Goal: Information Seeking & Learning: Learn about a topic

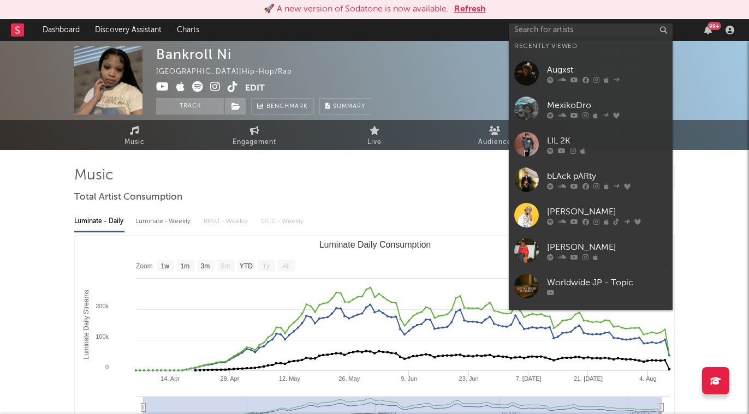
select select "1w"
click at [426, 183] on div at bounding box center [374, 177] width 600 height 22
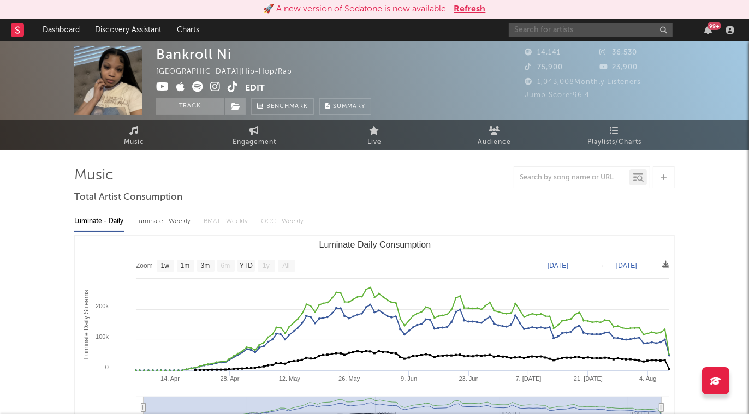
click at [571, 28] on input "text" at bounding box center [591, 30] width 164 height 14
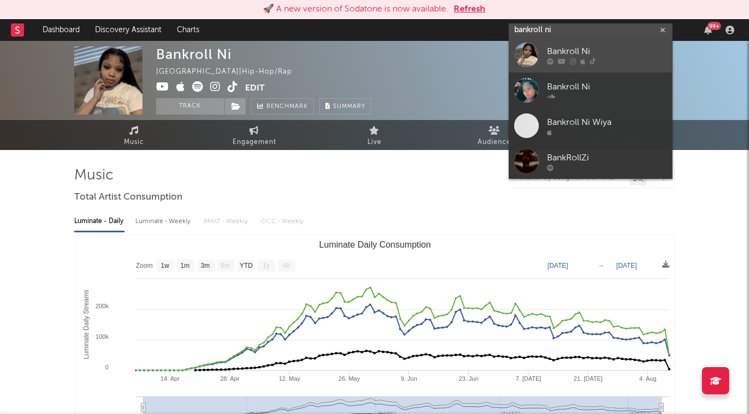
type input "bankroll ni"
click at [608, 53] on div "Bankroll Ni" at bounding box center [607, 51] width 120 height 13
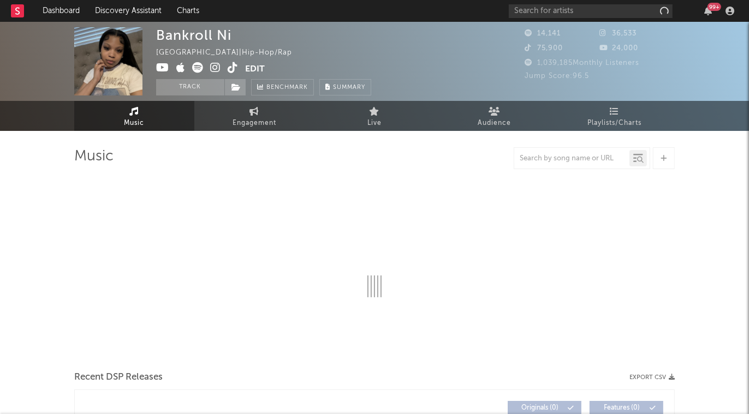
select select "1w"
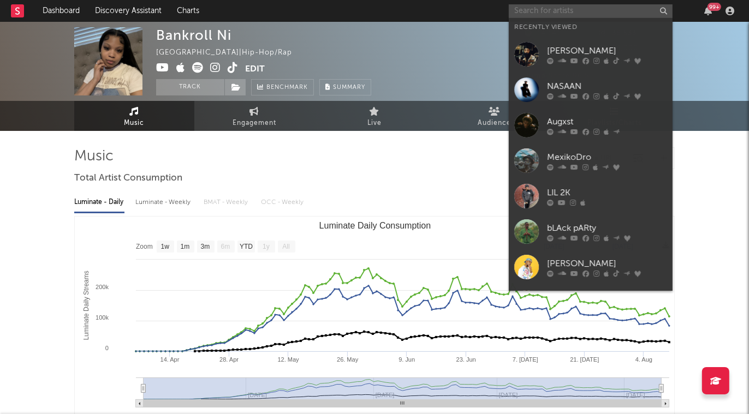
click at [584, 11] on input "text" at bounding box center [591, 11] width 164 height 14
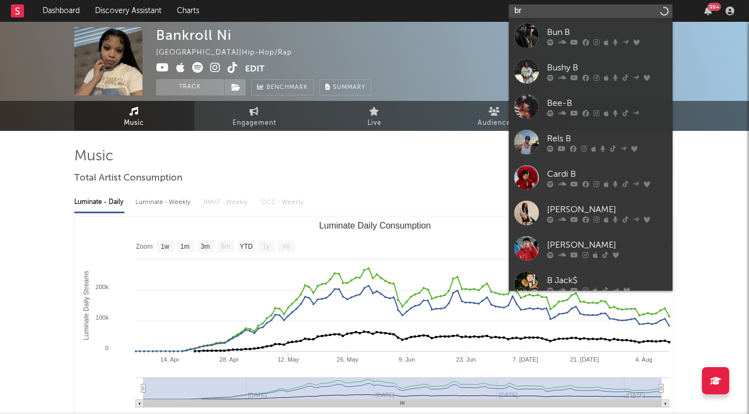
type input "b"
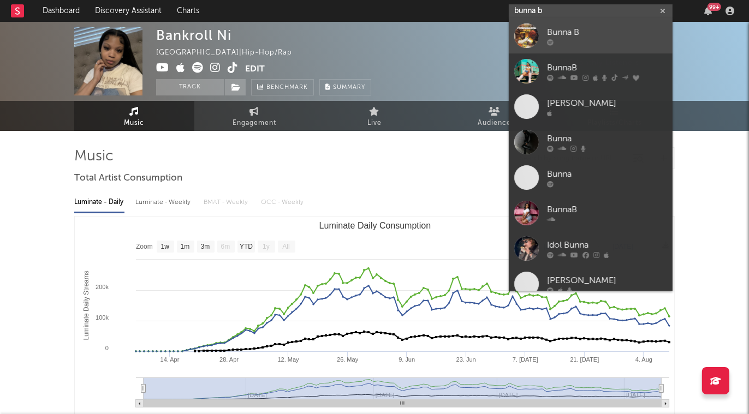
type input "bunna b"
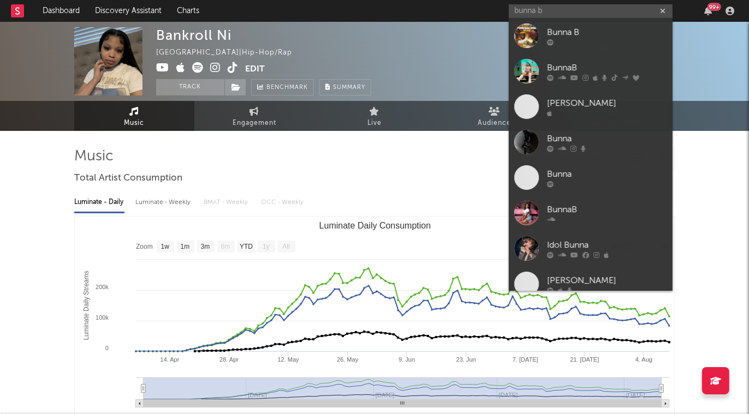
click at [614, 28] on div "Bunna B" at bounding box center [607, 32] width 120 height 13
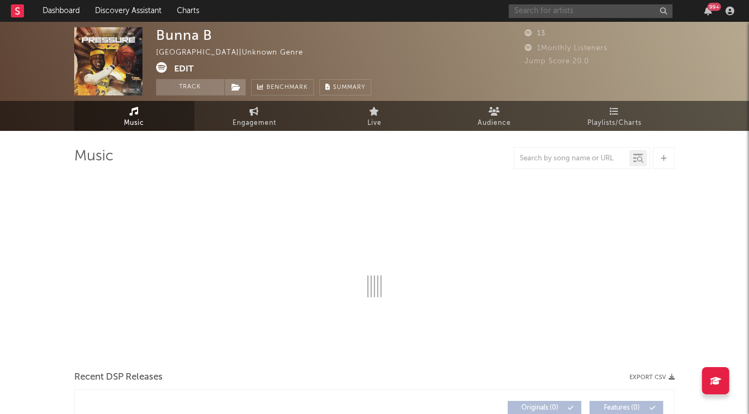
select select "6m"
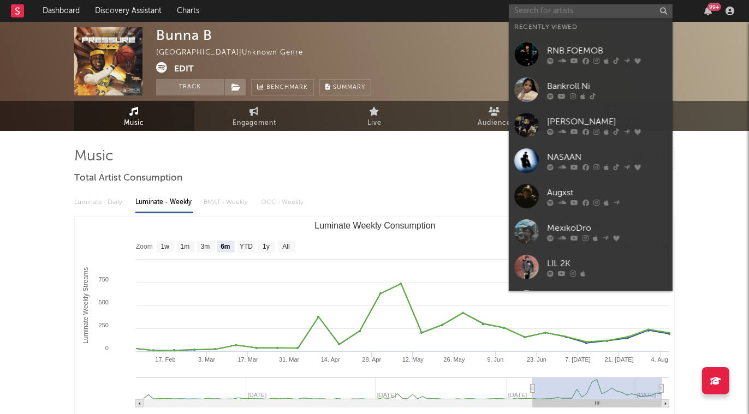
click at [557, 13] on input "text" at bounding box center [591, 11] width 164 height 14
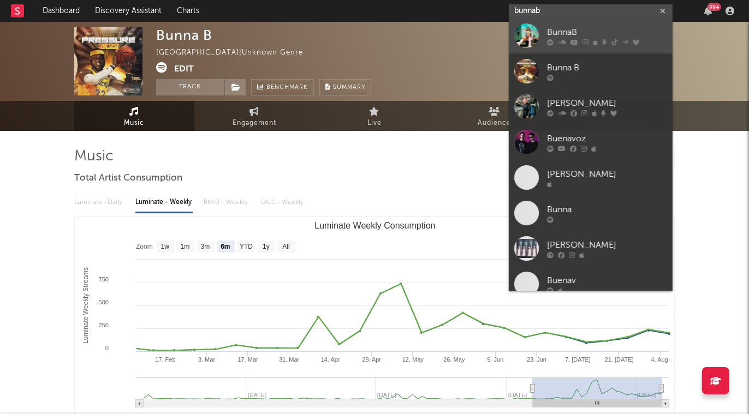
type input "bunnab"
click at [573, 39] on icon at bounding box center [574, 42] width 8 height 7
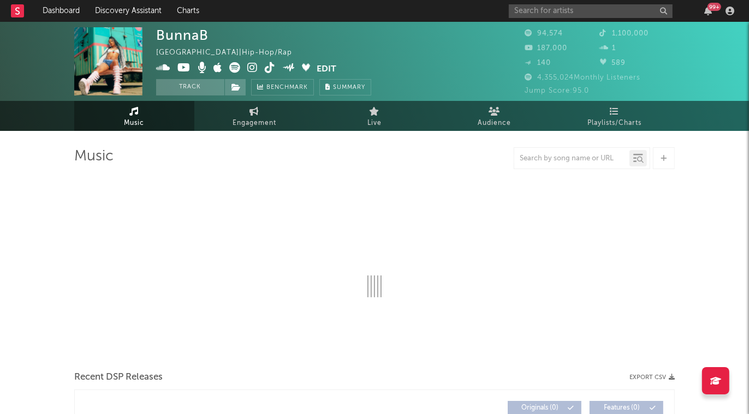
select select "6m"
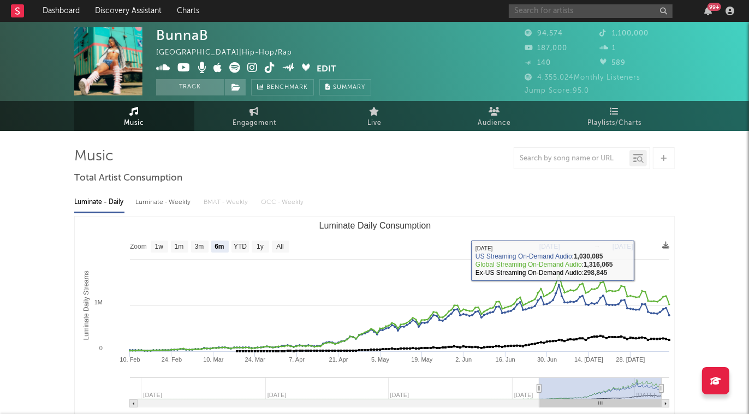
click at [623, 17] on input "text" at bounding box center [591, 11] width 164 height 14
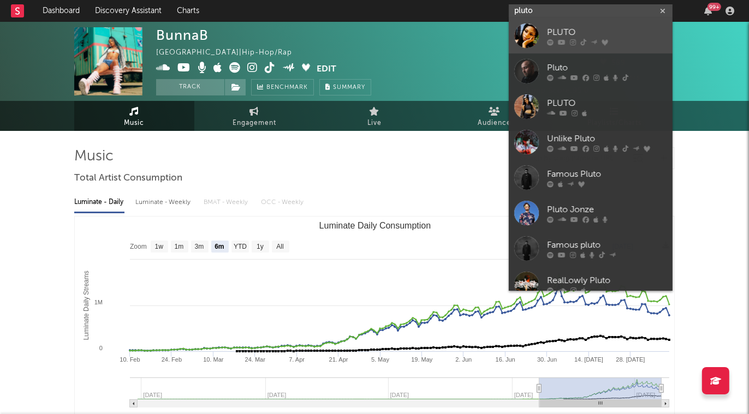
type input "pluto"
click at [612, 31] on div "PLUTO" at bounding box center [607, 32] width 120 height 13
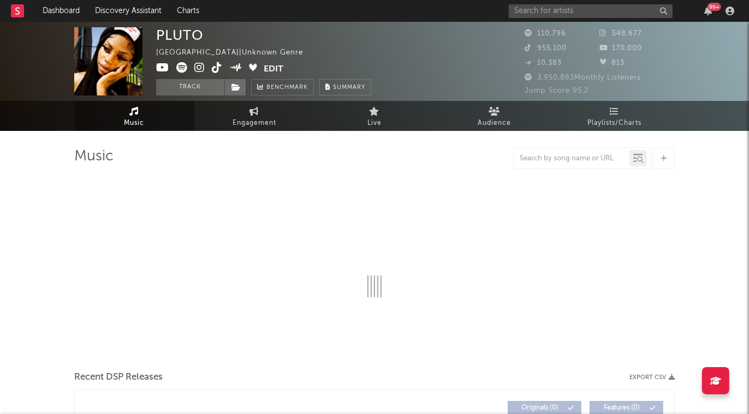
select select "6m"
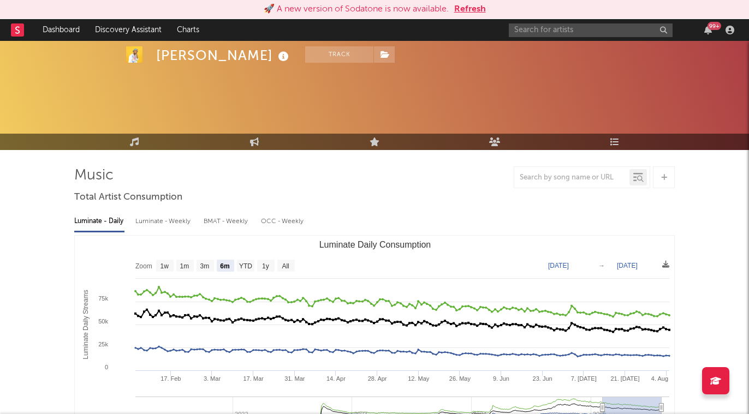
select select "6m"
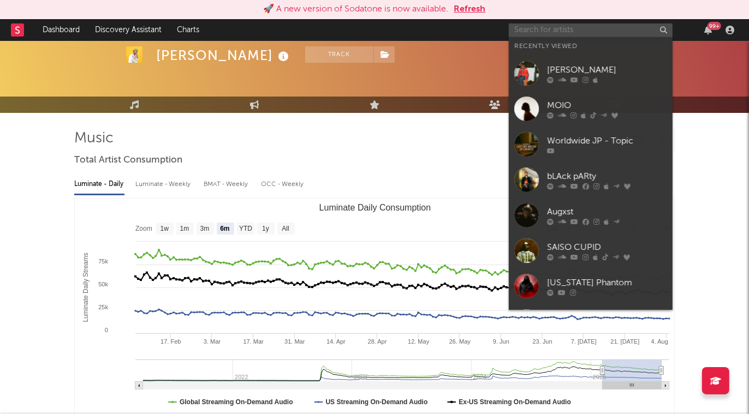
click at [545, 29] on input "text" at bounding box center [591, 30] width 164 height 14
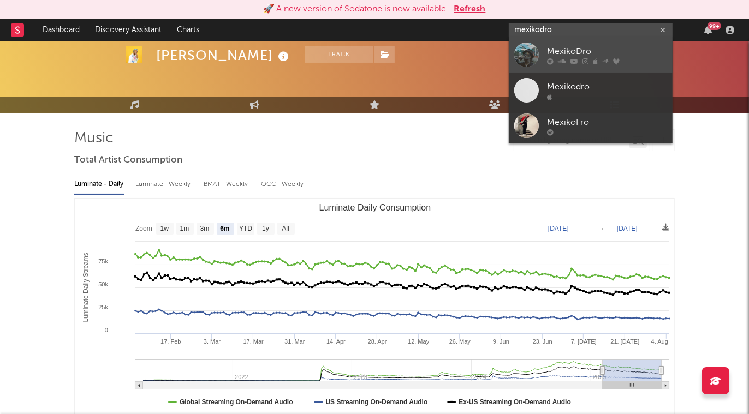
type input "mexikodro"
click at [608, 51] on div "MexikoDro" at bounding box center [607, 51] width 120 height 13
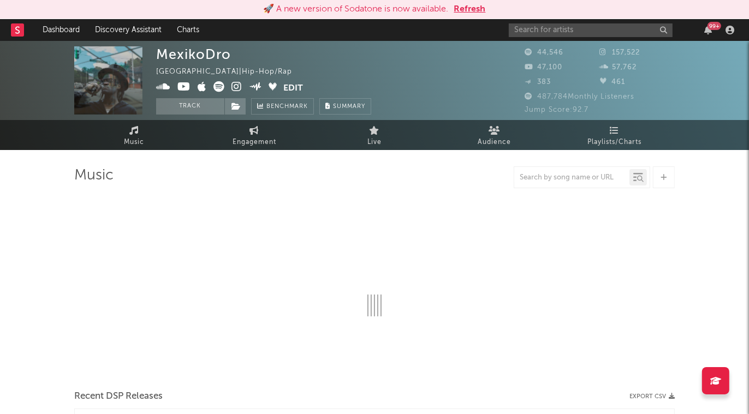
select select "6m"
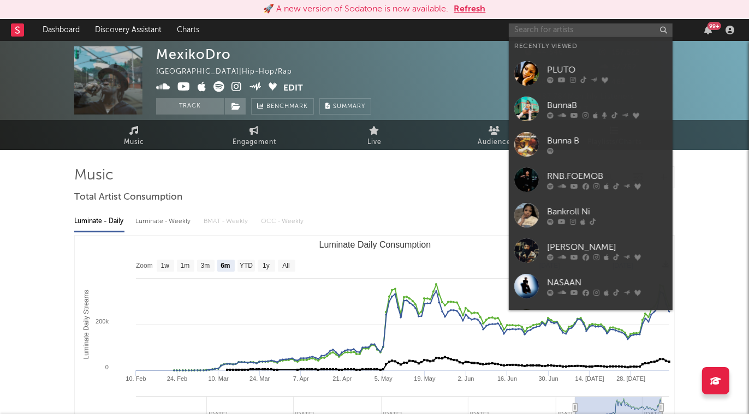
click at [583, 31] on input "text" at bounding box center [591, 30] width 164 height 14
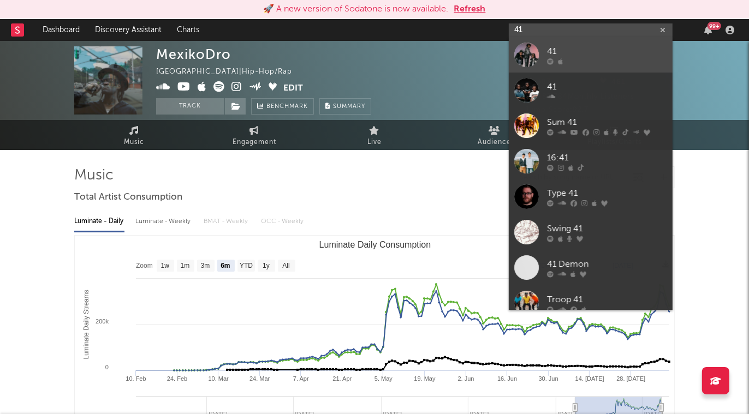
type input "41"
click at [591, 55] on div "41" at bounding box center [607, 51] width 120 height 13
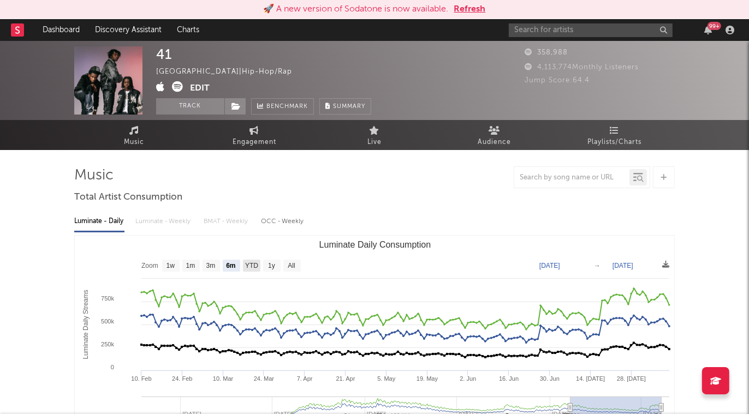
click at [249, 264] on text "YTD" at bounding box center [251, 267] width 13 height 8
select select "YTD"
type input "2025-01-01"
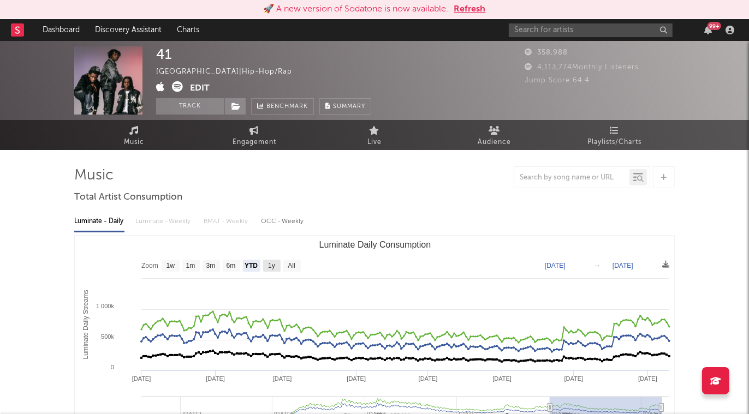
click at [272, 265] on text "1y" at bounding box center [271, 267] width 7 height 8
select select "1y"
type input "2024-08-10"
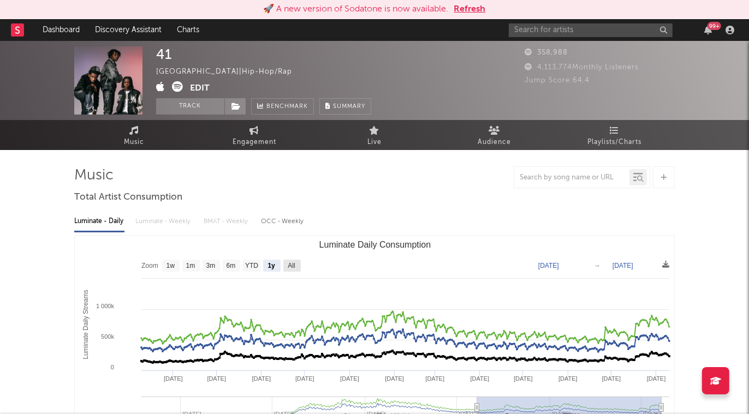
click at [295, 267] on text "All" at bounding box center [291, 267] width 7 height 8
select select "All"
type input "2022-10-30"
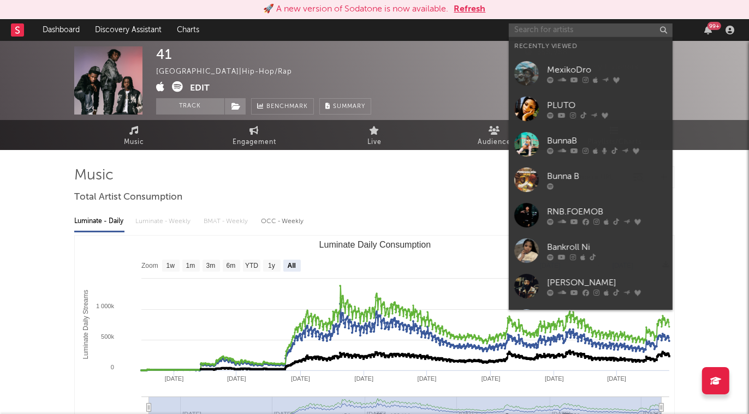
click at [608, 31] on input "text" at bounding box center [591, 30] width 164 height 14
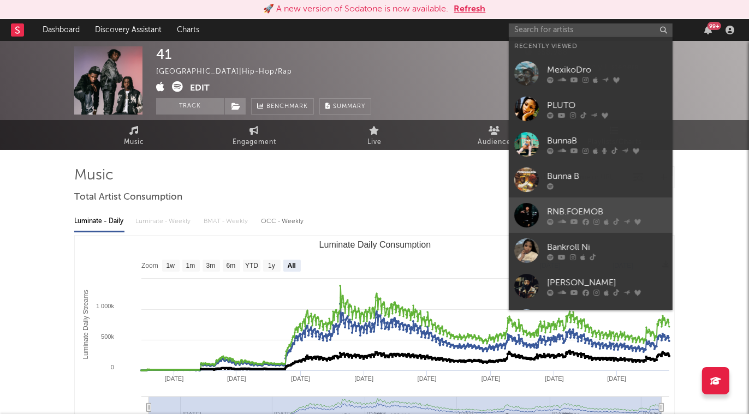
click at [598, 217] on div "RNB.FOEMOB" at bounding box center [607, 212] width 120 height 13
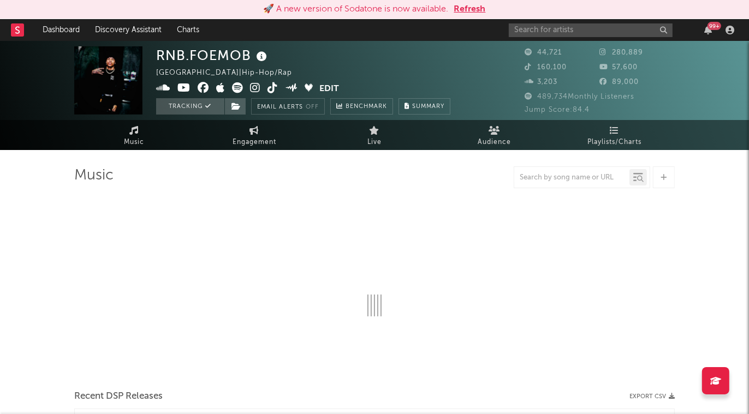
select select "6m"
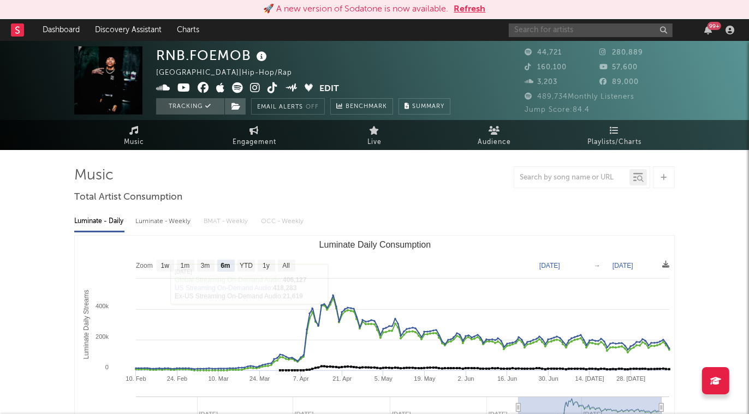
click at [586, 32] on input "text" at bounding box center [591, 30] width 164 height 14
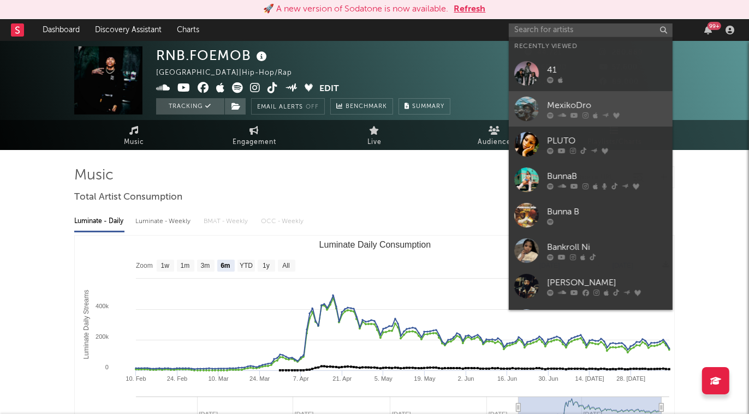
click at [591, 107] on div "MexikoDro" at bounding box center [607, 105] width 120 height 13
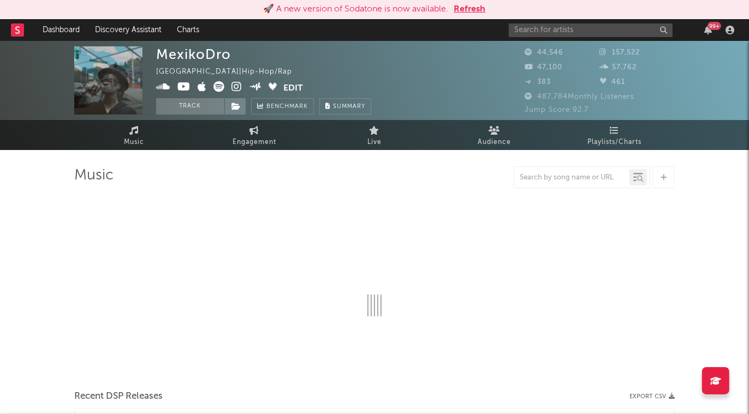
select select "6m"
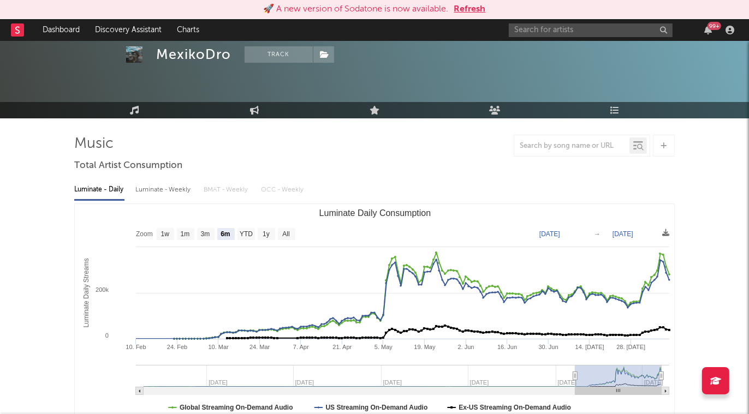
scroll to position [56, 0]
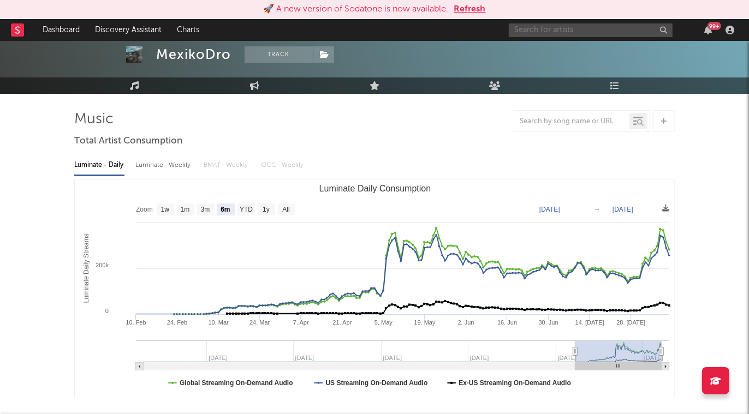
click at [615, 28] on input "text" at bounding box center [591, 30] width 164 height 14
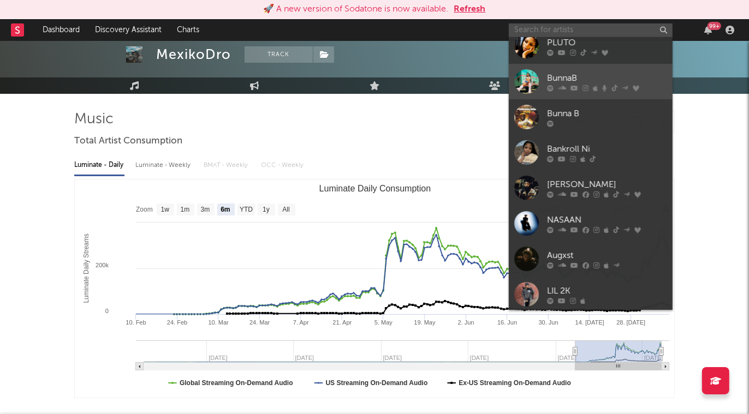
scroll to position [100, 0]
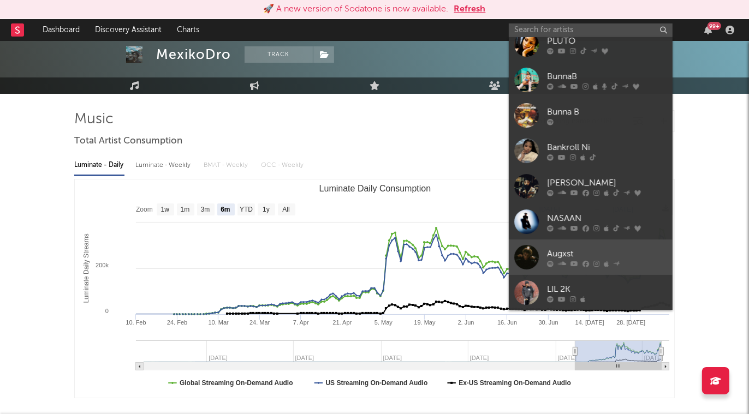
click at [606, 254] on div "Augxst" at bounding box center [607, 254] width 120 height 13
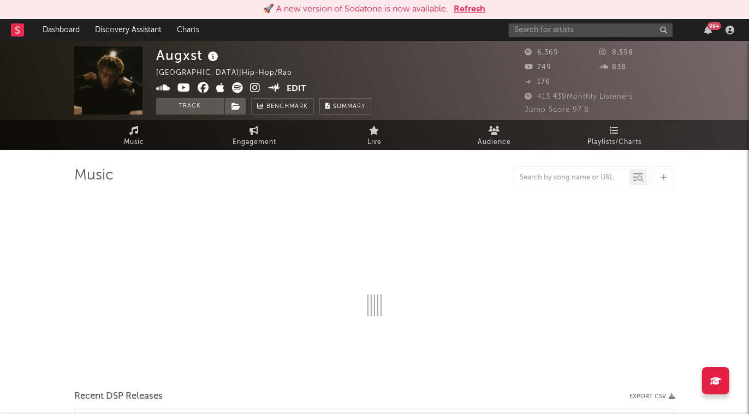
select select "6m"
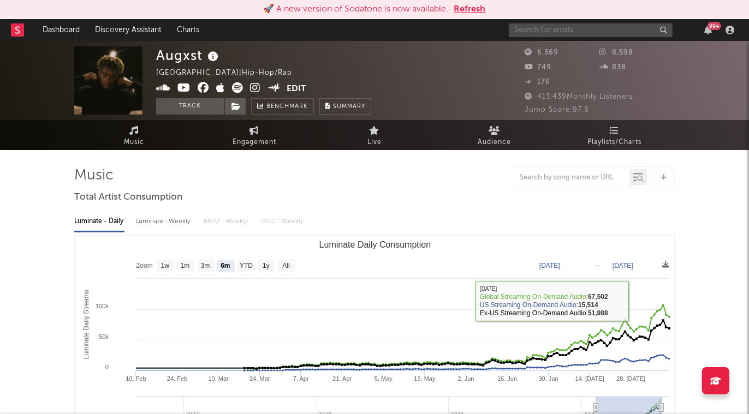
click at [592, 33] on input "text" at bounding box center [591, 30] width 164 height 14
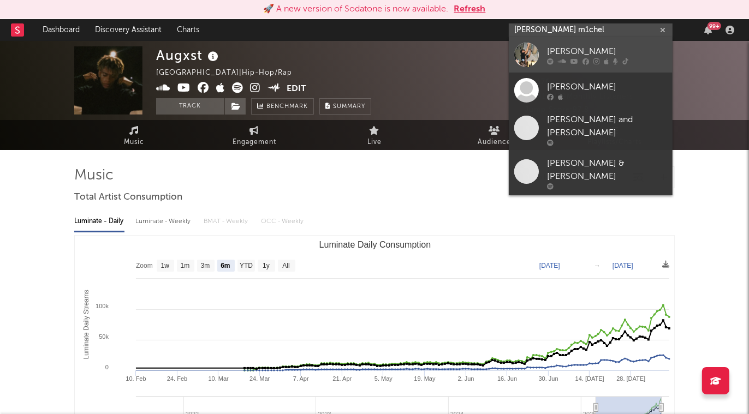
type input "john m1chel"
click at [617, 51] on div "John michel" at bounding box center [607, 51] width 120 height 13
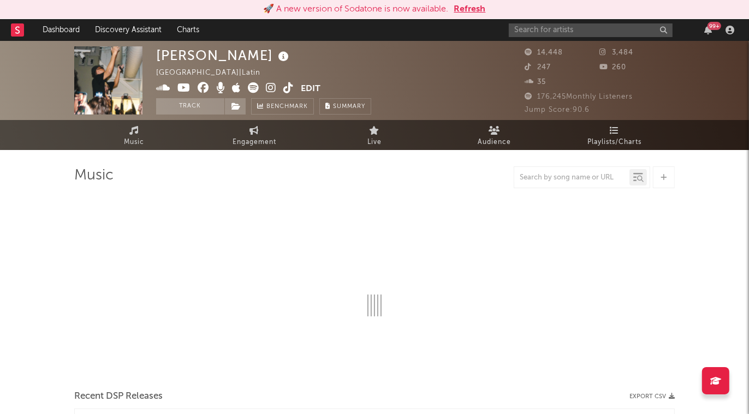
select select "1w"
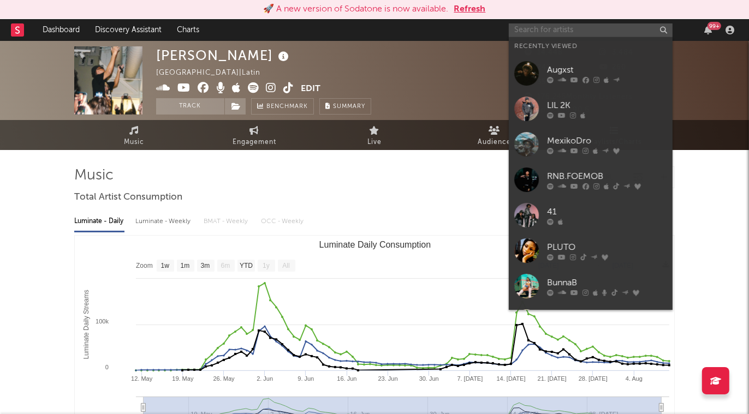
click at [579, 32] on input "text" at bounding box center [591, 30] width 164 height 14
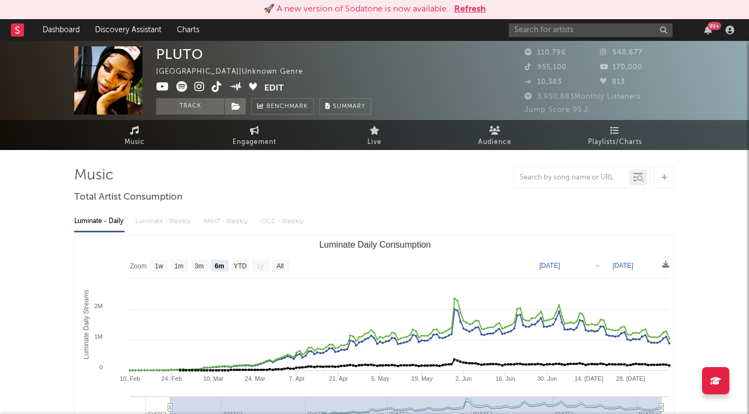
select select "6m"
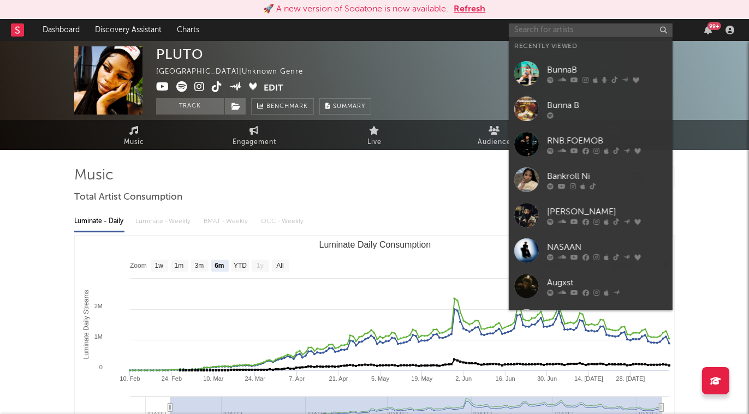
click at [580, 27] on input "text" at bounding box center [591, 30] width 164 height 14
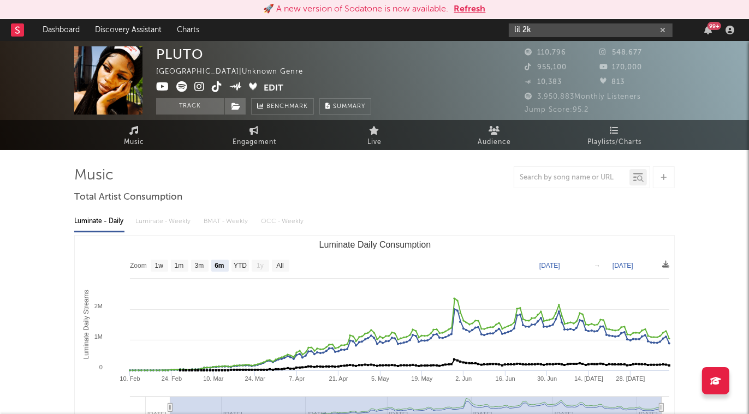
click at [598, 33] on input "lil 2k" at bounding box center [591, 30] width 164 height 14
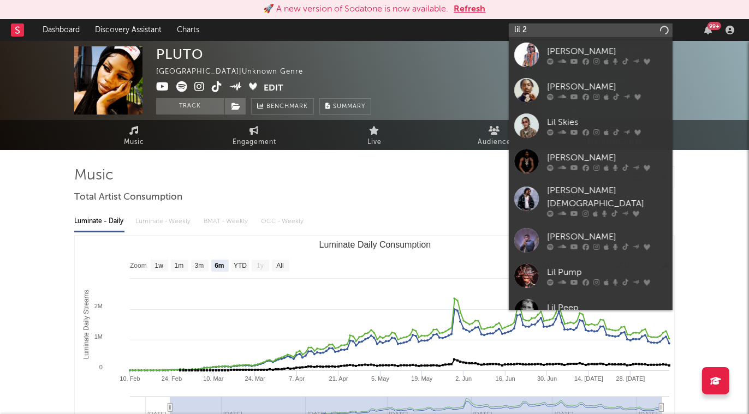
type input "lil 2k"
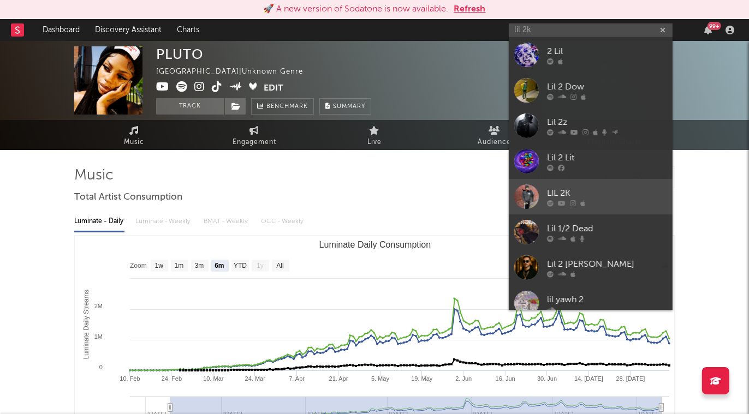
click at [591, 191] on div "LIL 2K" at bounding box center [607, 193] width 120 height 13
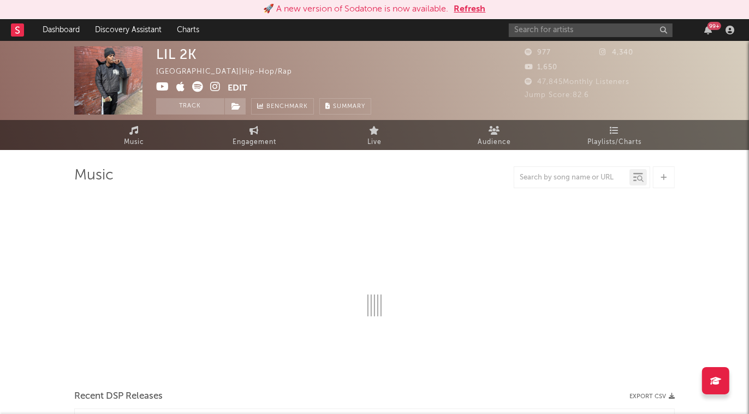
select select "6m"
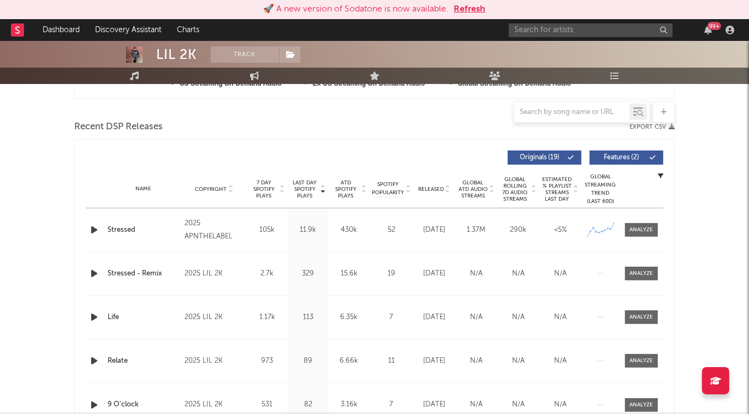
scroll to position [369, 0]
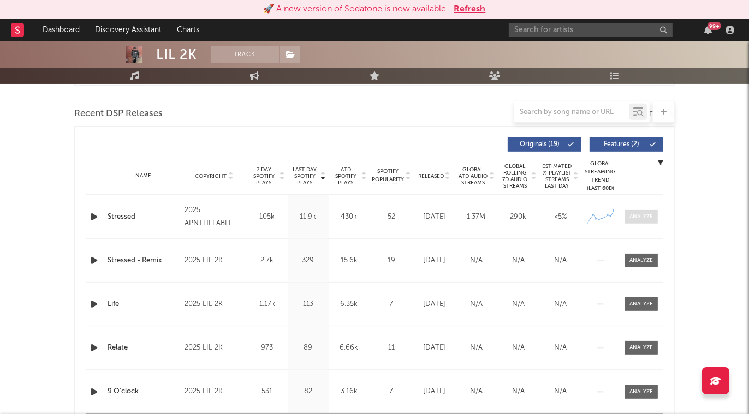
click at [632, 217] on div at bounding box center [641, 217] width 23 height 8
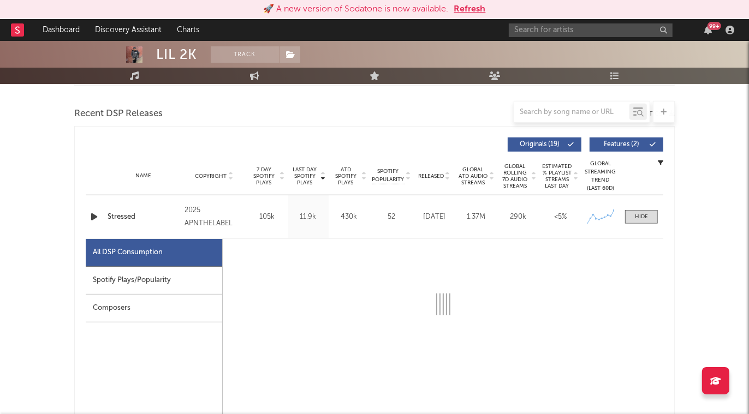
select select "1w"
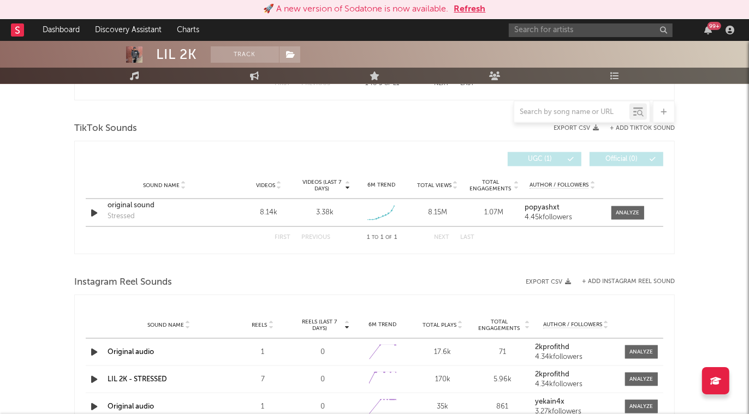
scroll to position [1228, 0]
click at [636, 211] on div at bounding box center [627, 214] width 23 height 8
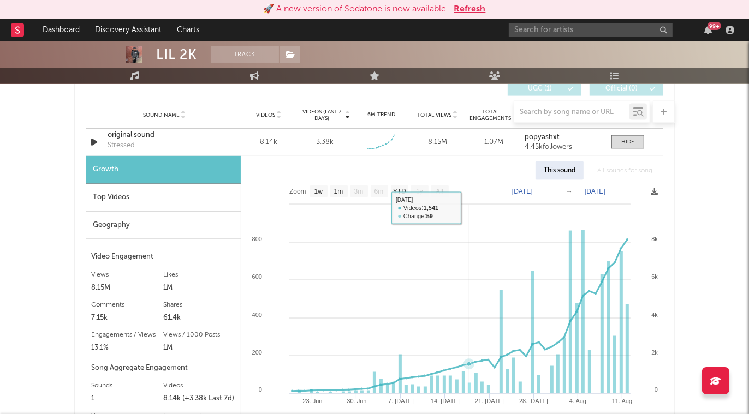
scroll to position [1313, 0]
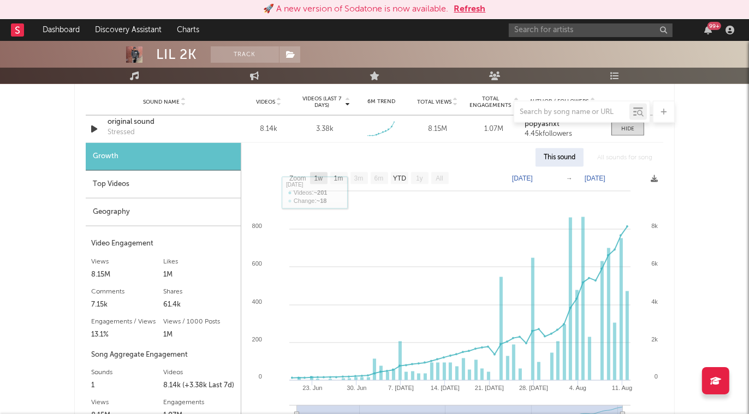
click at [322, 177] on text "1w" at bounding box center [318, 179] width 9 height 8
select select "1w"
type input "[DATE]"
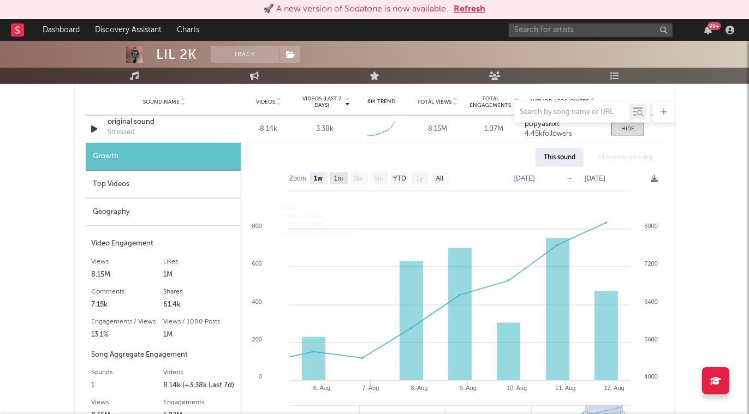
click at [340, 176] on text "1m" at bounding box center [338, 179] width 9 height 8
select select "1m"
type input "[DATE]"
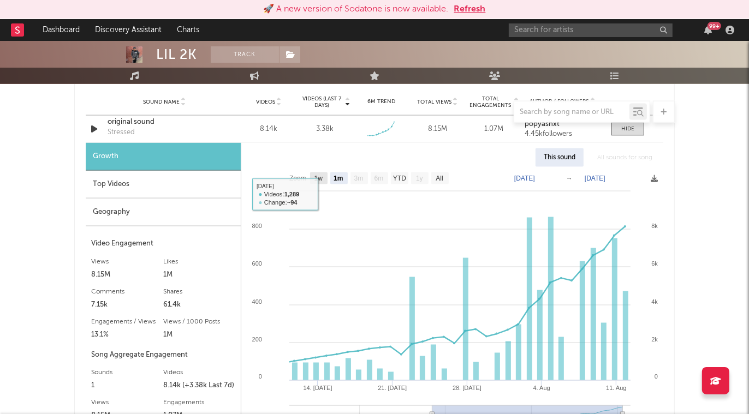
click at [321, 177] on text "1w" at bounding box center [318, 179] width 9 height 8
select select "1w"
type input "[DATE]"
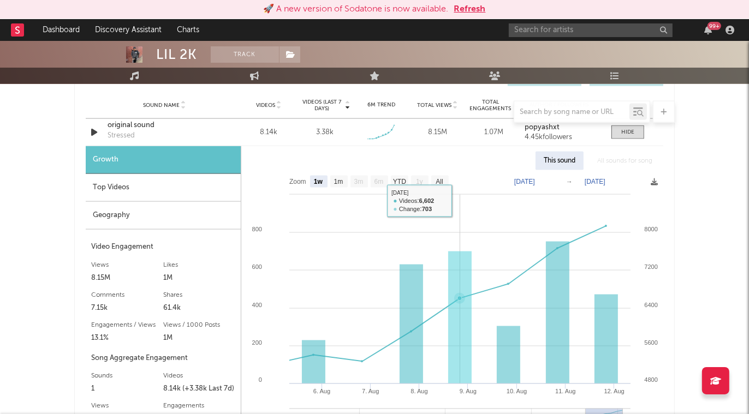
scroll to position [1315, 0]
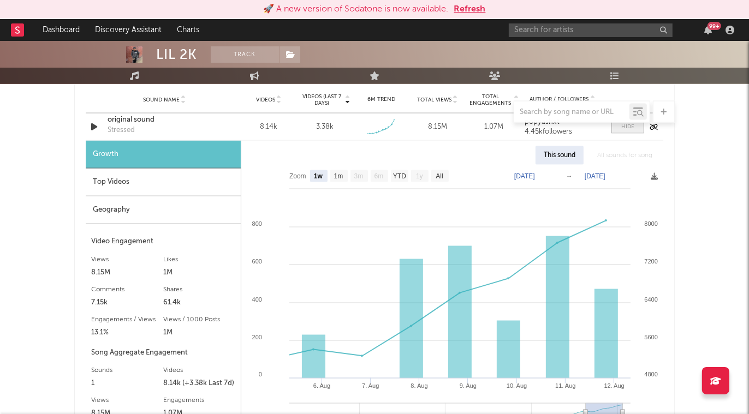
click at [628, 126] on div at bounding box center [627, 127] width 13 height 8
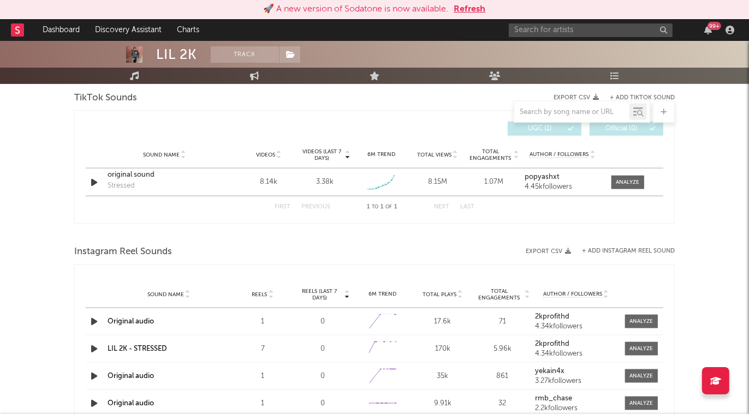
scroll to position [1245, 0]
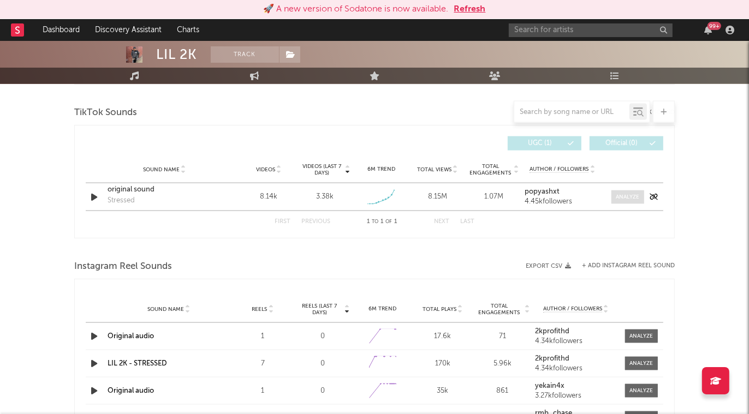
click at [625, 193] on div at bounding box center [627, 197] width 23 height 8
select select "1w"
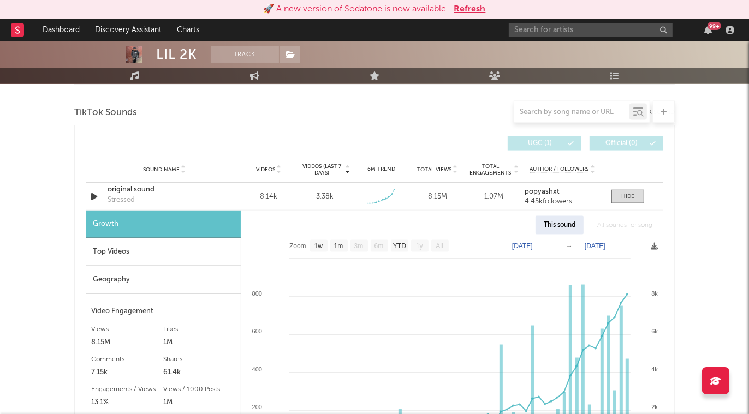
click at [174, 249] on div "Top Videos" at bounding box center [163, 253] width 155 height 28
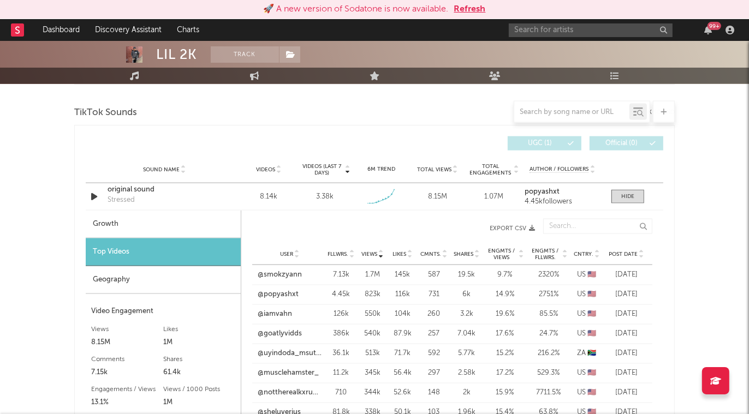
click at [188, 217] on div "Growth" at bounding box center [163, 225] width 155 height 28
select select "1w"
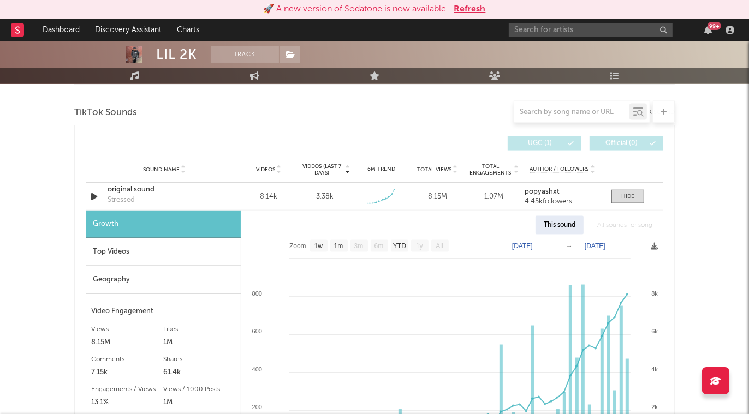
click at [172, 253] on div "Top Videos" at bounding box center [163, 253] width 155 height 28
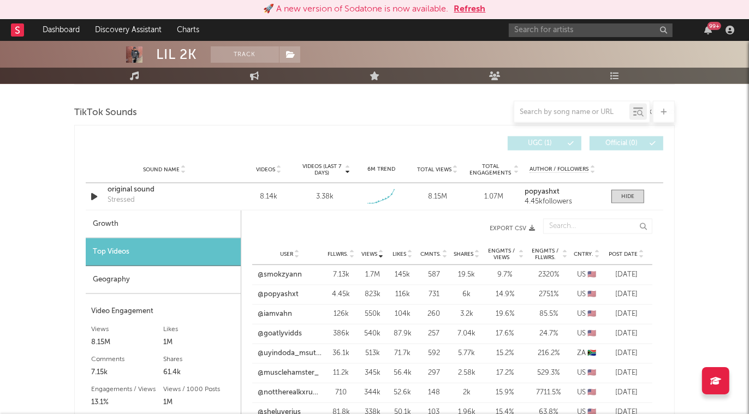
click at [163, 281] on div "Geography" at bounding box center [163, 280] width 155 height 28
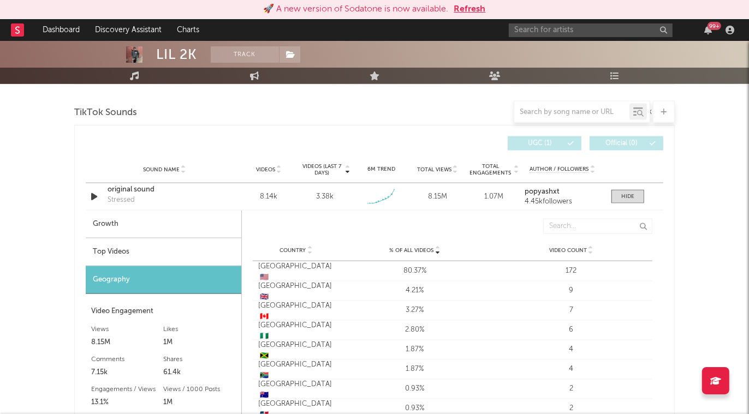
click at [182, 221] on div "Growth" at bounding box center [164, 225] width 156 height 28
select select "1w"
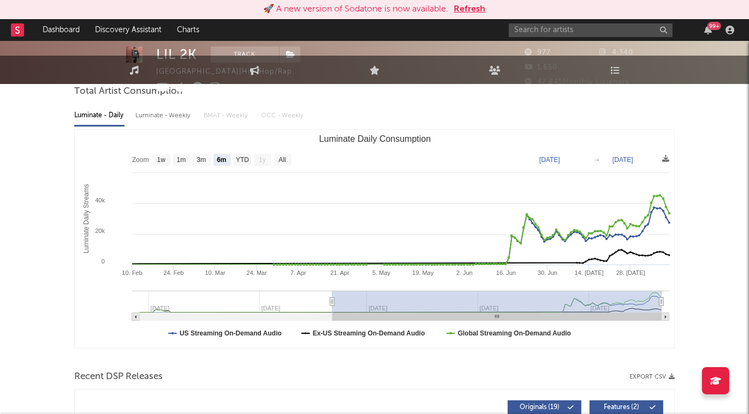
scroll to position [0, 0]
